Goal: Information Seeking & Learning: Learn about a topic

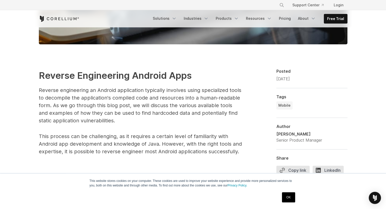
scroll to position [270, 0]
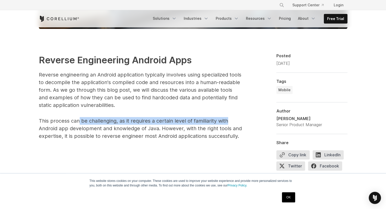
drag, startPoint x: 79, startPoint y: 120, endPoint x: 232, endPoint y: 115, distance: 153.2
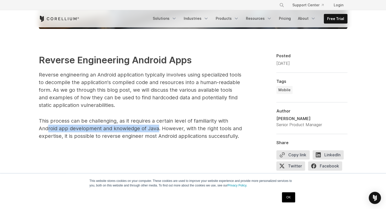
drag, startPoint x: 87, startPoint y: 127, endPoint x: 158, endPoint y: 130, distance: 70.8
click at [158, 130] on p "This process can be challenging, as it requires a certain level of familiarity …" at bounding box center [140, 128] width 203 height 23
click at [160, 129] on p "This process can be challenging, as it requires a certain level of familiarity …" at bounding box center [140, 128] width 203 height 23
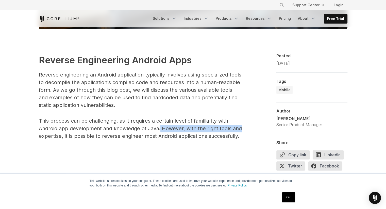
drag, startPoint x: 159, startPoint y: 128, endPoint x: 238, endPoint y: 126, distance: 78.6
click at [238, 126] on p "This process can be challenging, as it requires a certain level of familiarity …" at bounding box center [140, 128] width 203 height 23
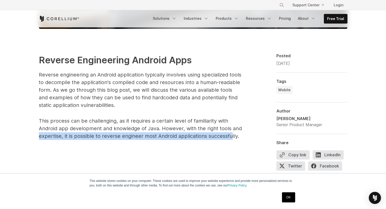
drag, startPoint x: 40, startPoint y: 137, endPoint x: 232, endPoint y: 135, distance: 192.0
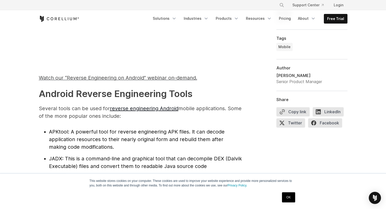
scroll to position [473, 0]
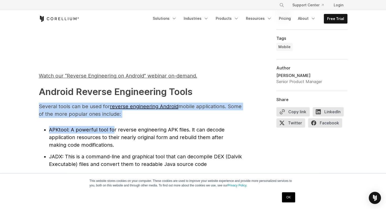
drag, startPoint x: 40, startPoint y: 107, endPoint x: 112, endPoint y: 120, distance: 73.7
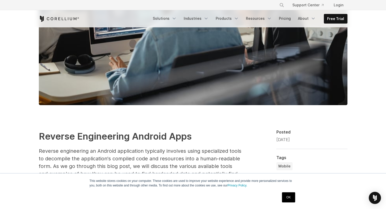
scroll to position [194, 0]
